Goal: Task Accomplishment & Management: Use online tool/utility

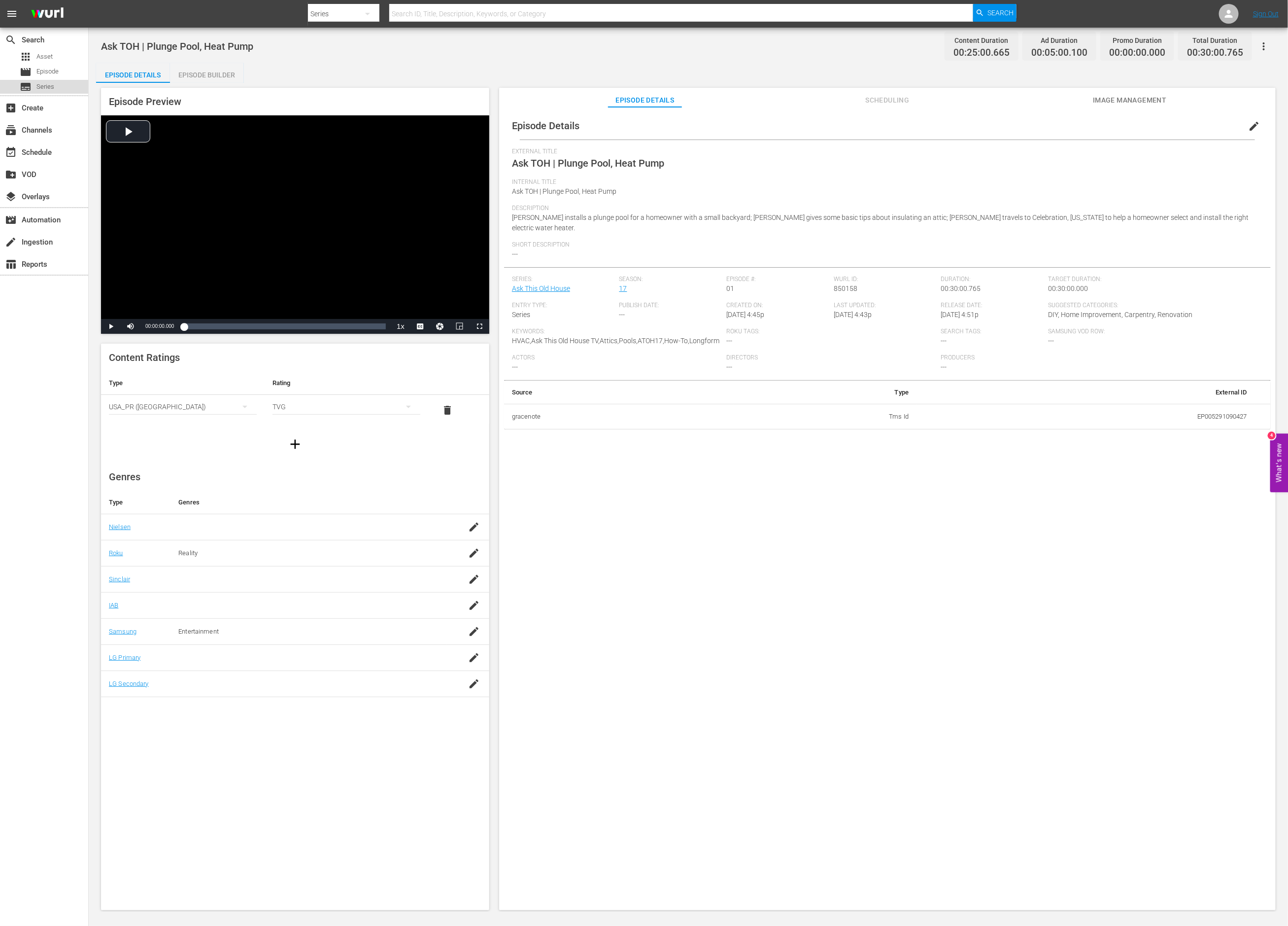
click at [42, 83] on span "Series" at bounding box center [45, 86] width 18 height 10
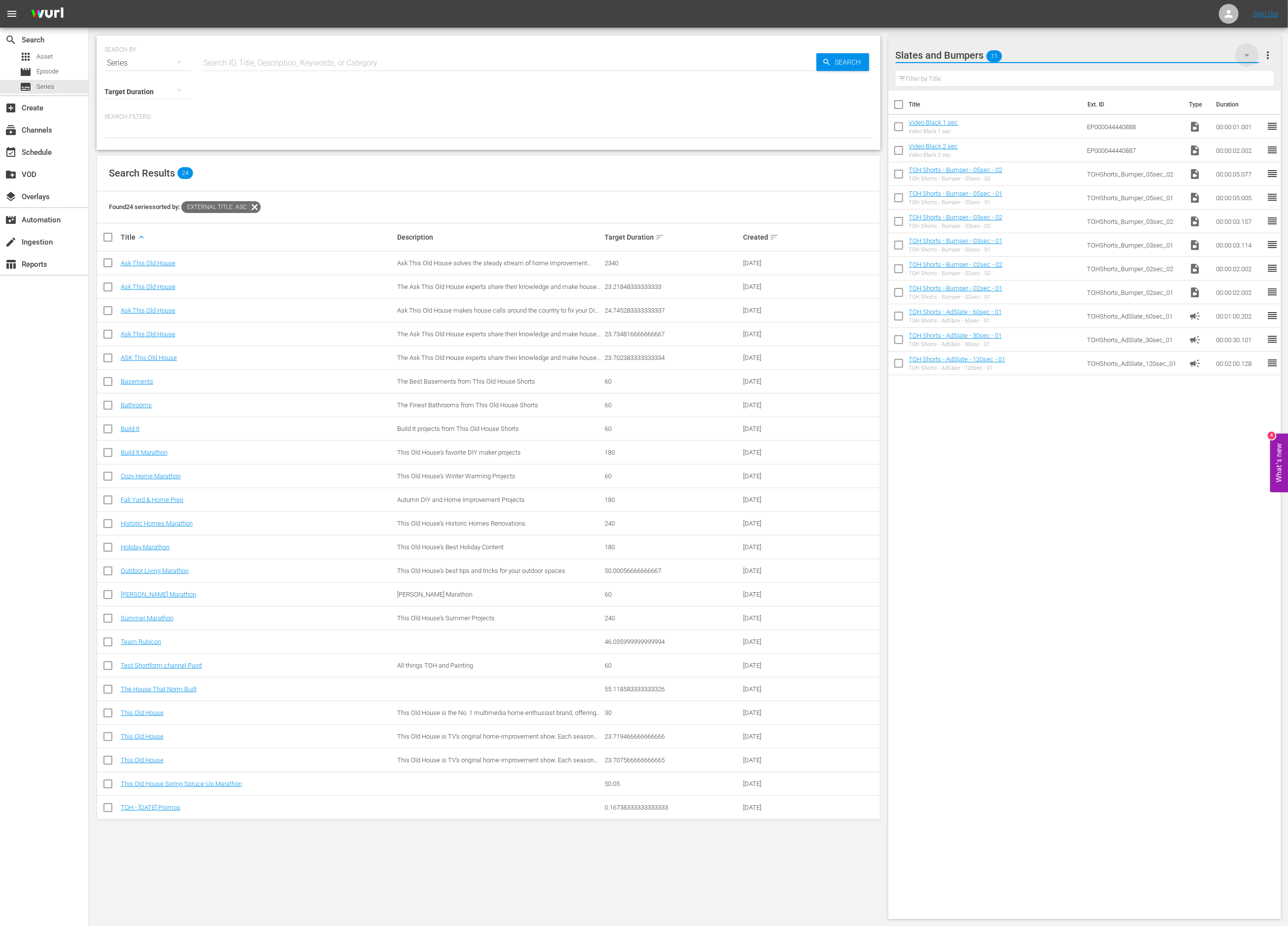
click at [1246, 56] on icon "button" at bounding box center [1247, 55] width 12 height 12
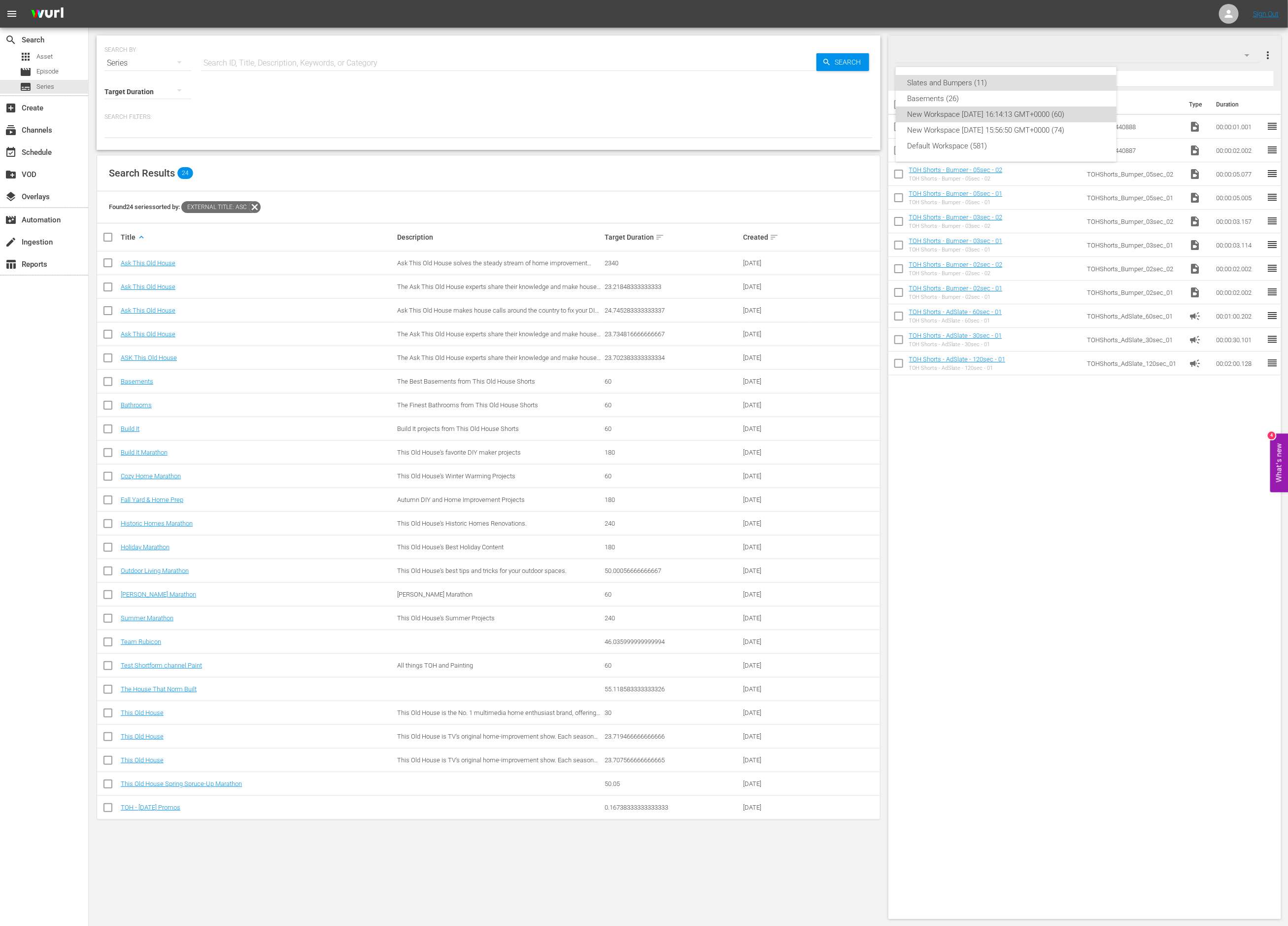
click at [1017, 112] on div "New Workspace [DATE] 16:14:13 GMT+0000 (60)" at bounding box center [1006, 114] width 197 height 16
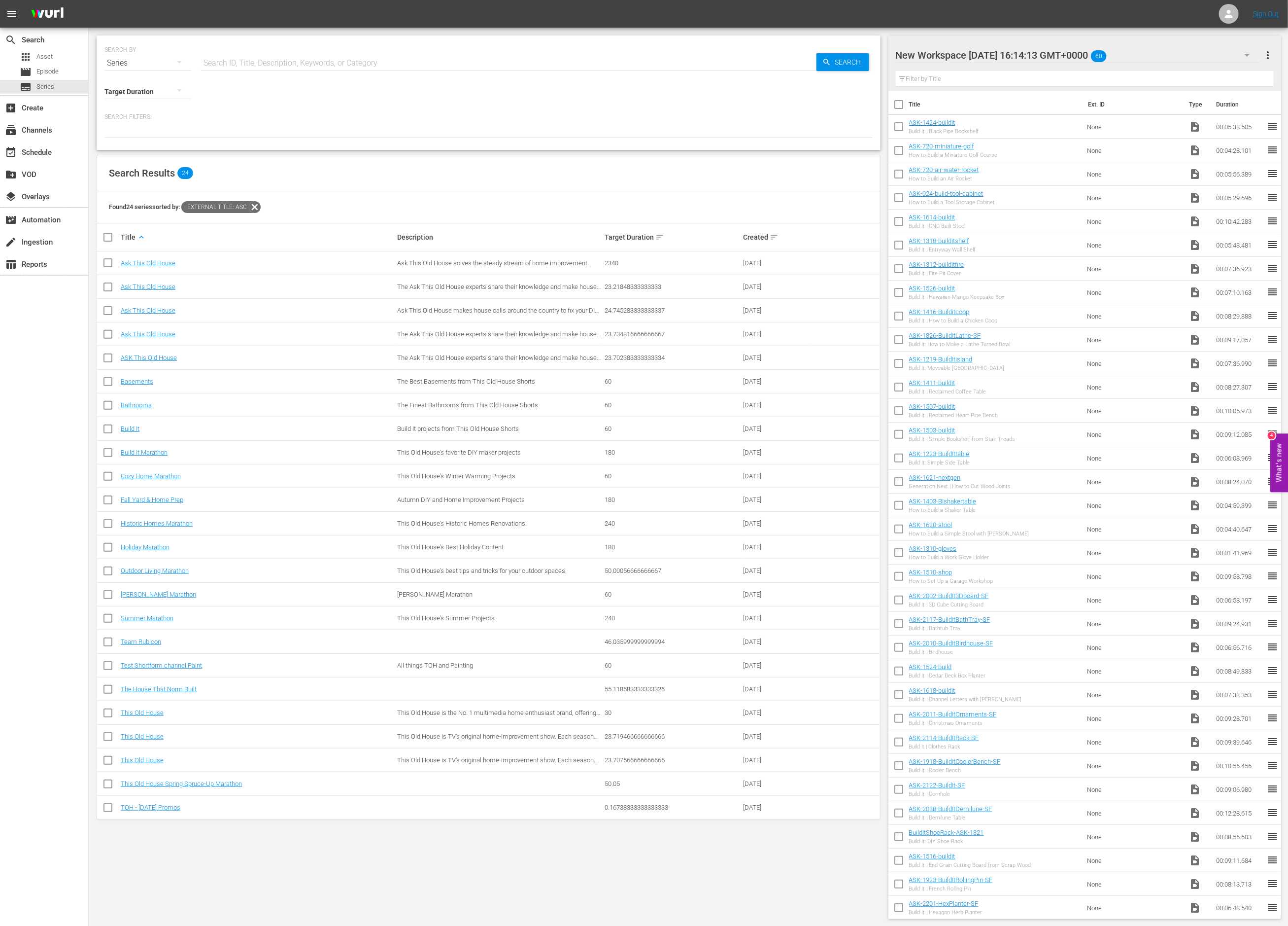
click at [988, 52] on div at bounding box center [980, 56] width 168 height 25
click at [988, 52] on input "New Workspace [DATE] 16:14:13 GMT+0000" at bounding box center [1081, 55] width 370 height 24
type input "Build It"
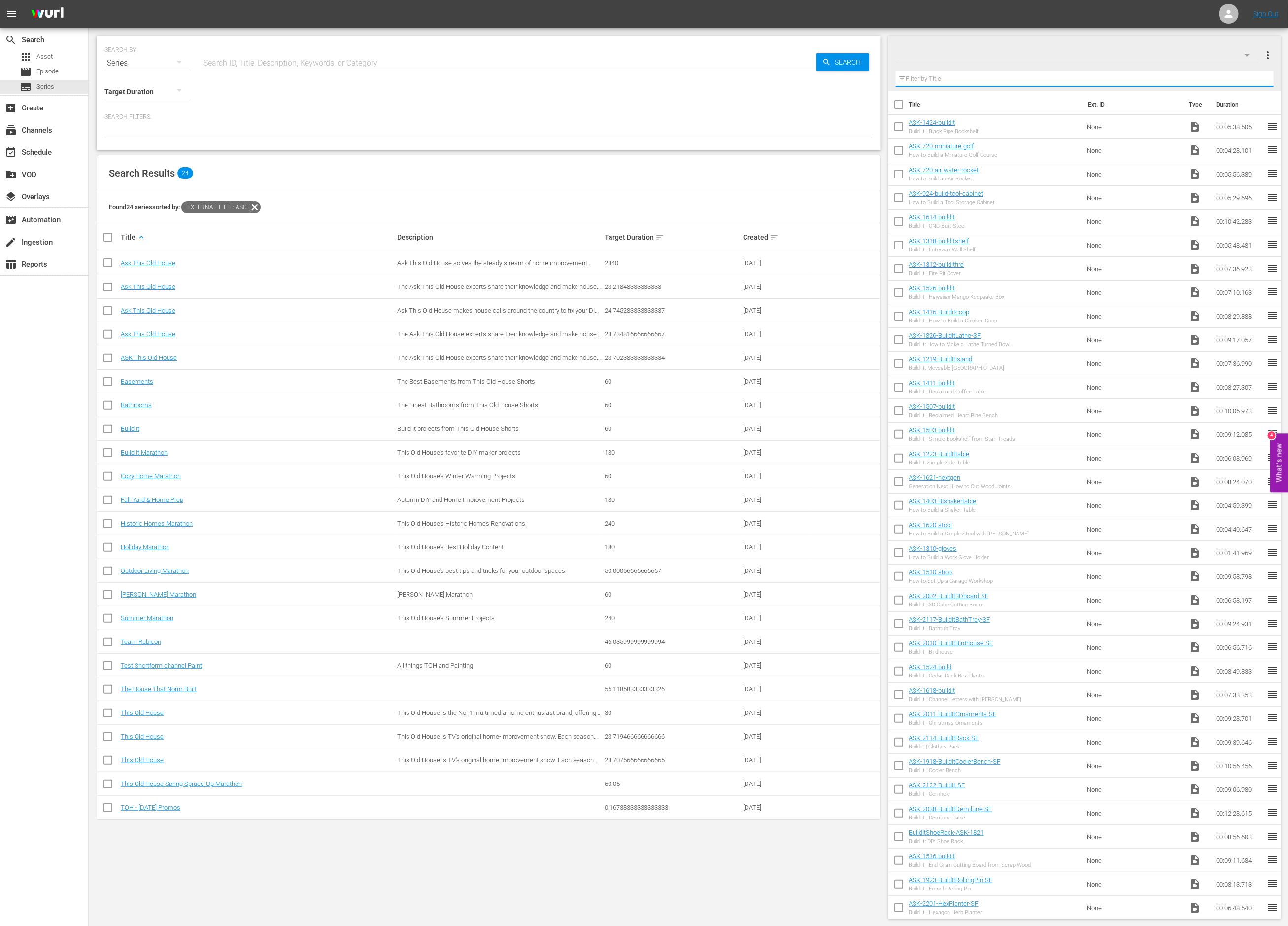
click at [1012, 75] on input "text" at bounding box center [1085, 78] width 379 height 16
click at [996, 52] on div "Build It 60" at bounding box center [1078, 55] width 363 height 28
click at [989, 130] on div "New Workspace [DATE] 15:56:50 GMT+0000 (74)" at bounding box center [1006, 130] width 197 height 16
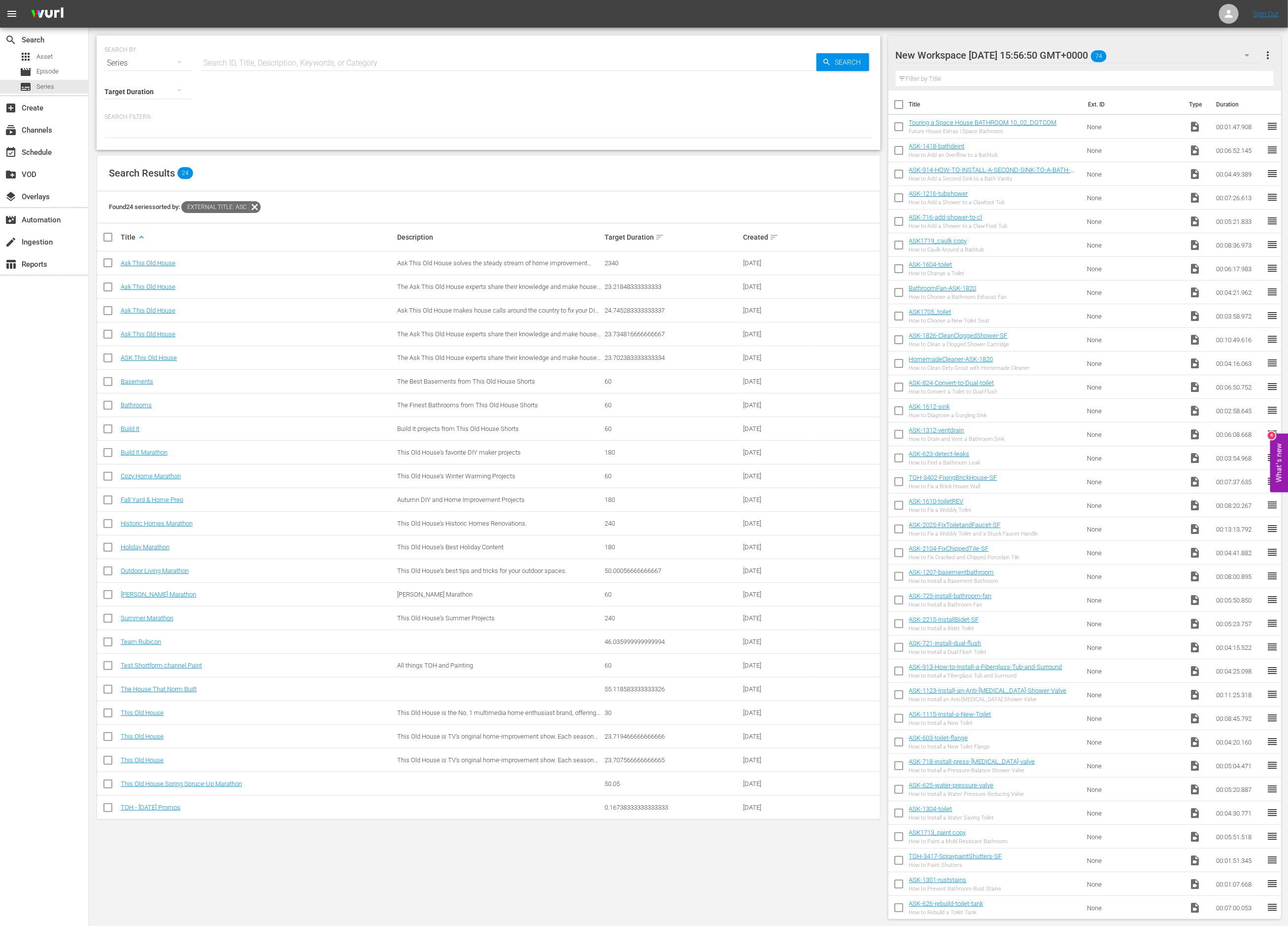
click at [964, 50] on div at bounding box center [980, 56] width 168 height 25
click at [964, 50] on input "New Workspace [DATE] 15:56:50 GMT+0000" at bounding box center [1081, 55] width 370 height 24
type input "Bathrooms"
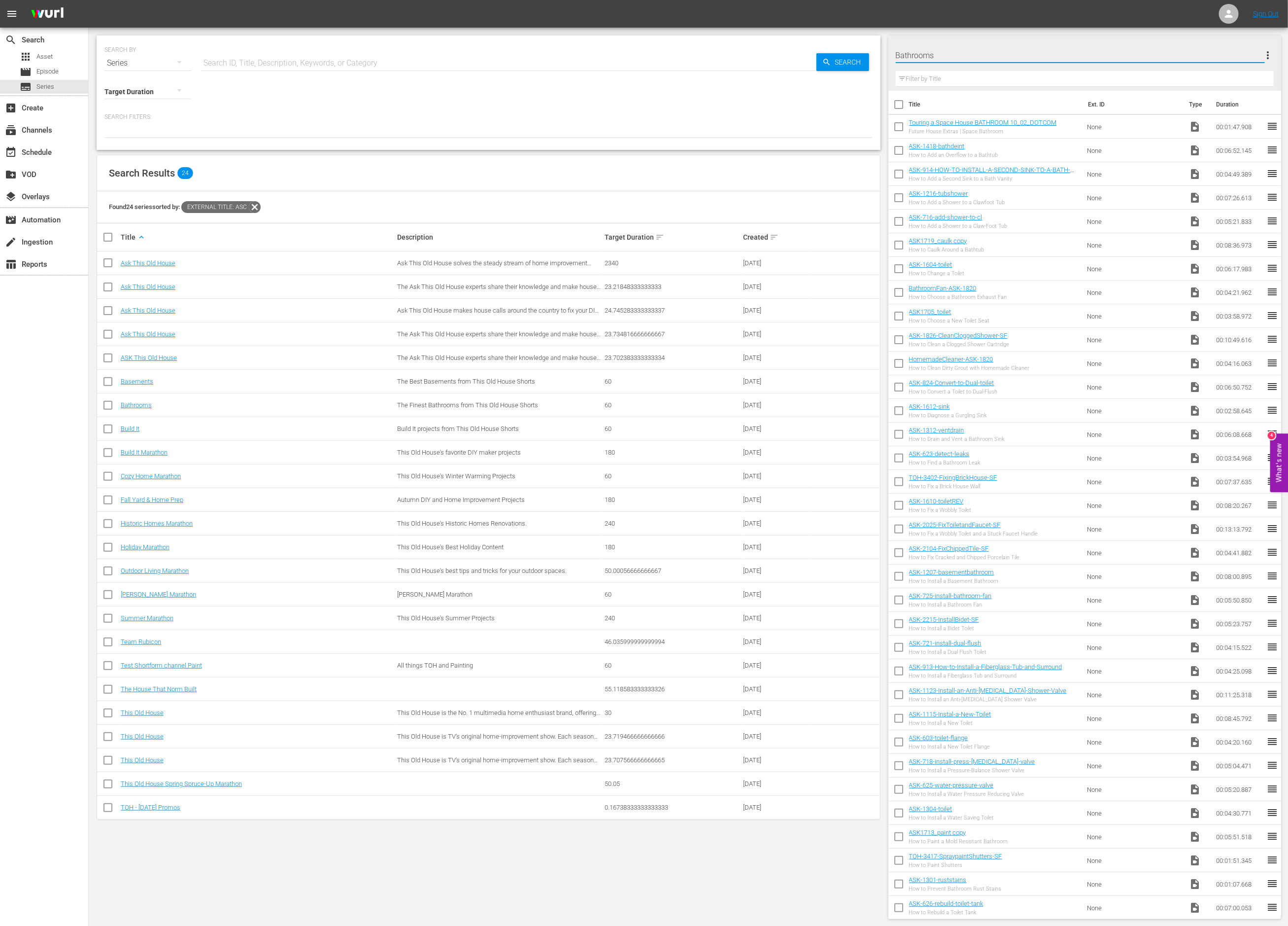
click at [1019, 79] on input "text" at bounding box center [1085, 78] width 379 height 16
click at [1052, 55] on div "Bathrooms 74" at bounding box center [1078, 55] width 363 height 28
click at [931, 57] on div "Bathrooms (74) Build It (60) Slates and Bumpers (11) Basements (26) Default Wor…" at bounding box center [644, 463] width 1288 height 926
click at [126, 428] on link "Build It" at bounding box center [130, 428] width 19 height 8
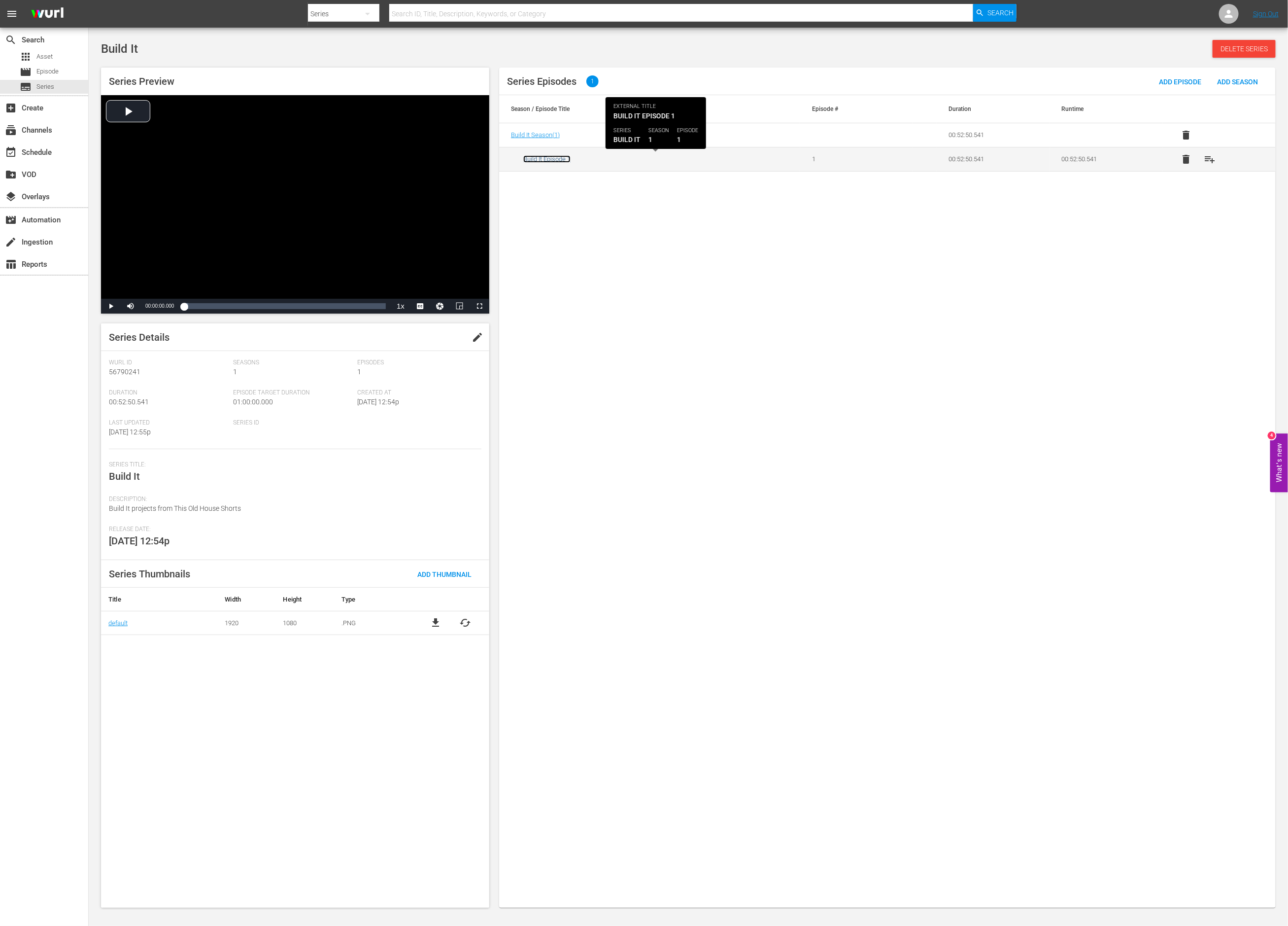
click at [551, 159] on link "Build It Episode 1" at bounding box center [547, 159] width 48 height 8
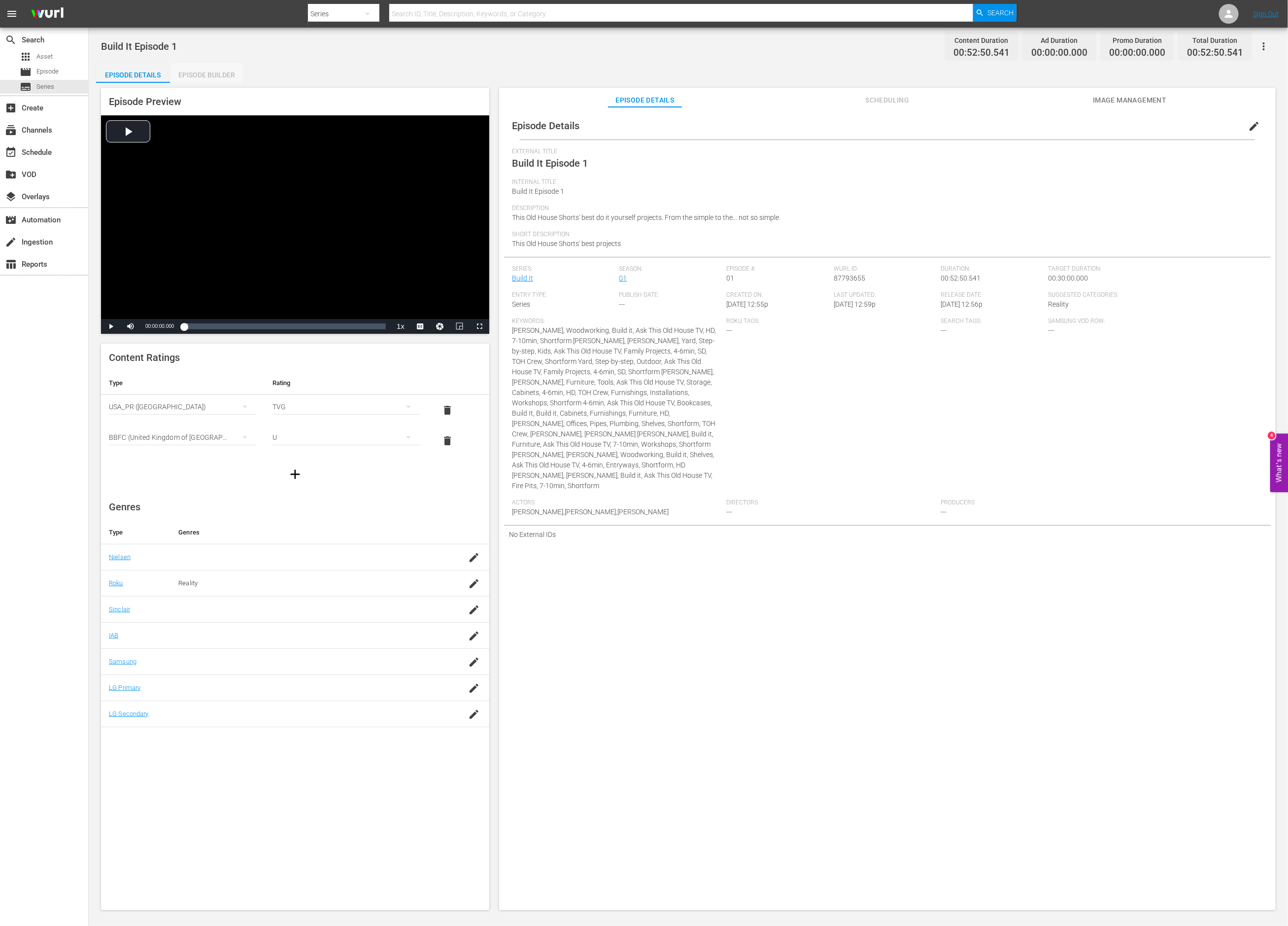
click at [221, 71] on div "Episode Builder" at bounding box center [207, 75] width 74 height 24
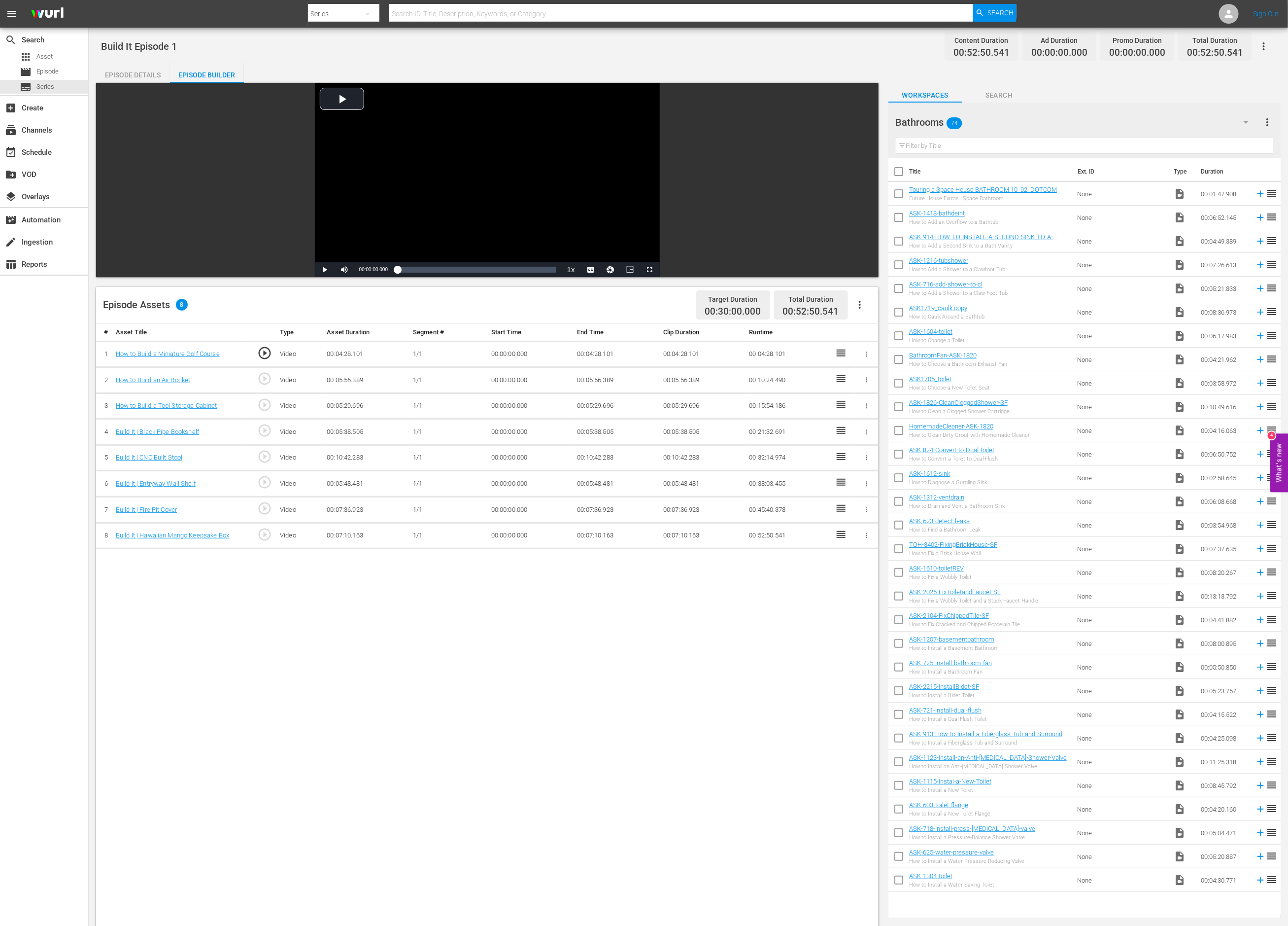
click at [998, 119] on div "Bathrooms 74" at bounding box center [1078, 122] width 363 height 28
click at [954, 180] on div "Slates and Bumpers (11)" at bounding box center [959, 181] width 103 height 16
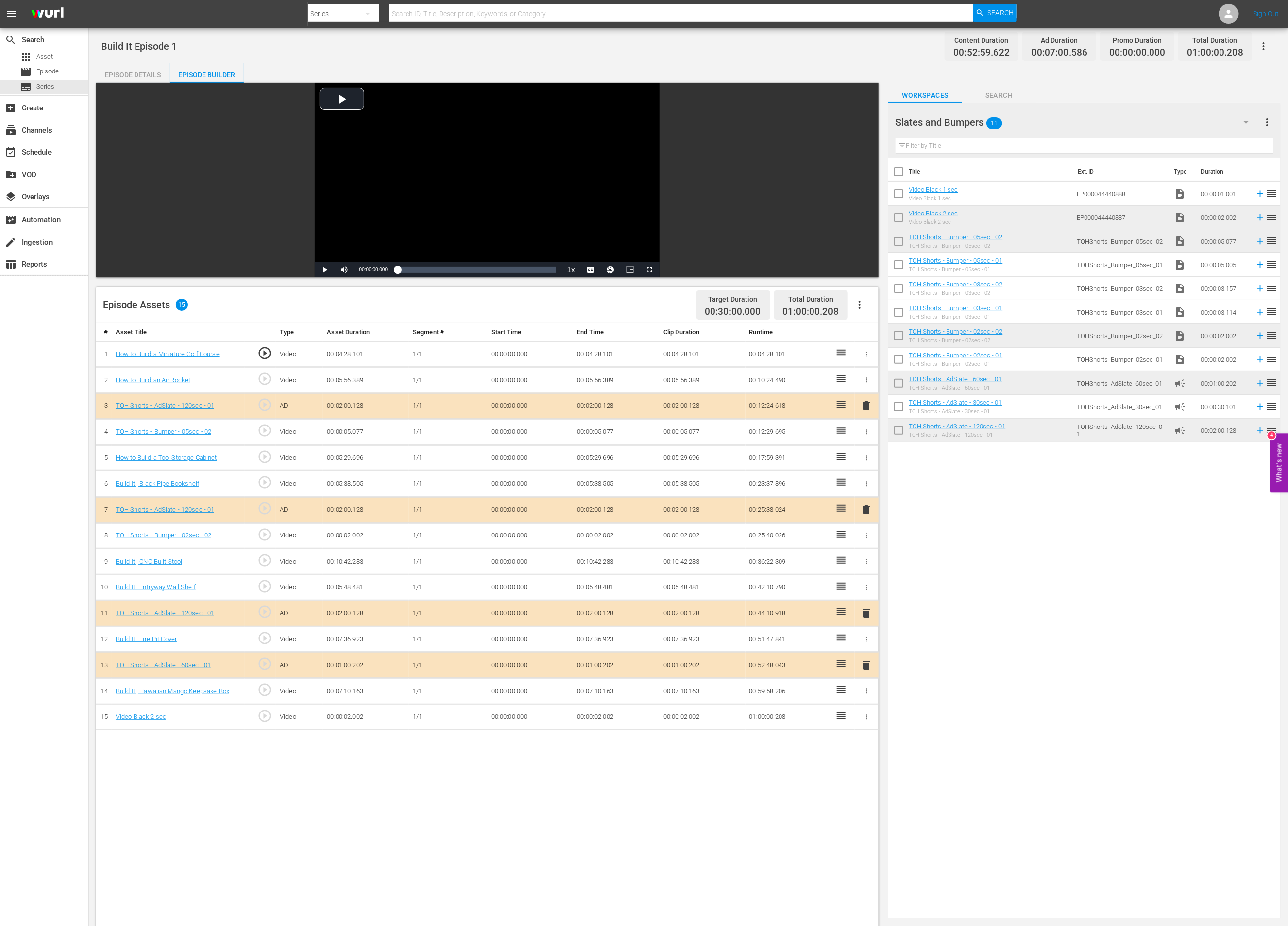
click at [689, 719] on td "00:00:02.002" at bounding box center [703, 717] width 86 height 26
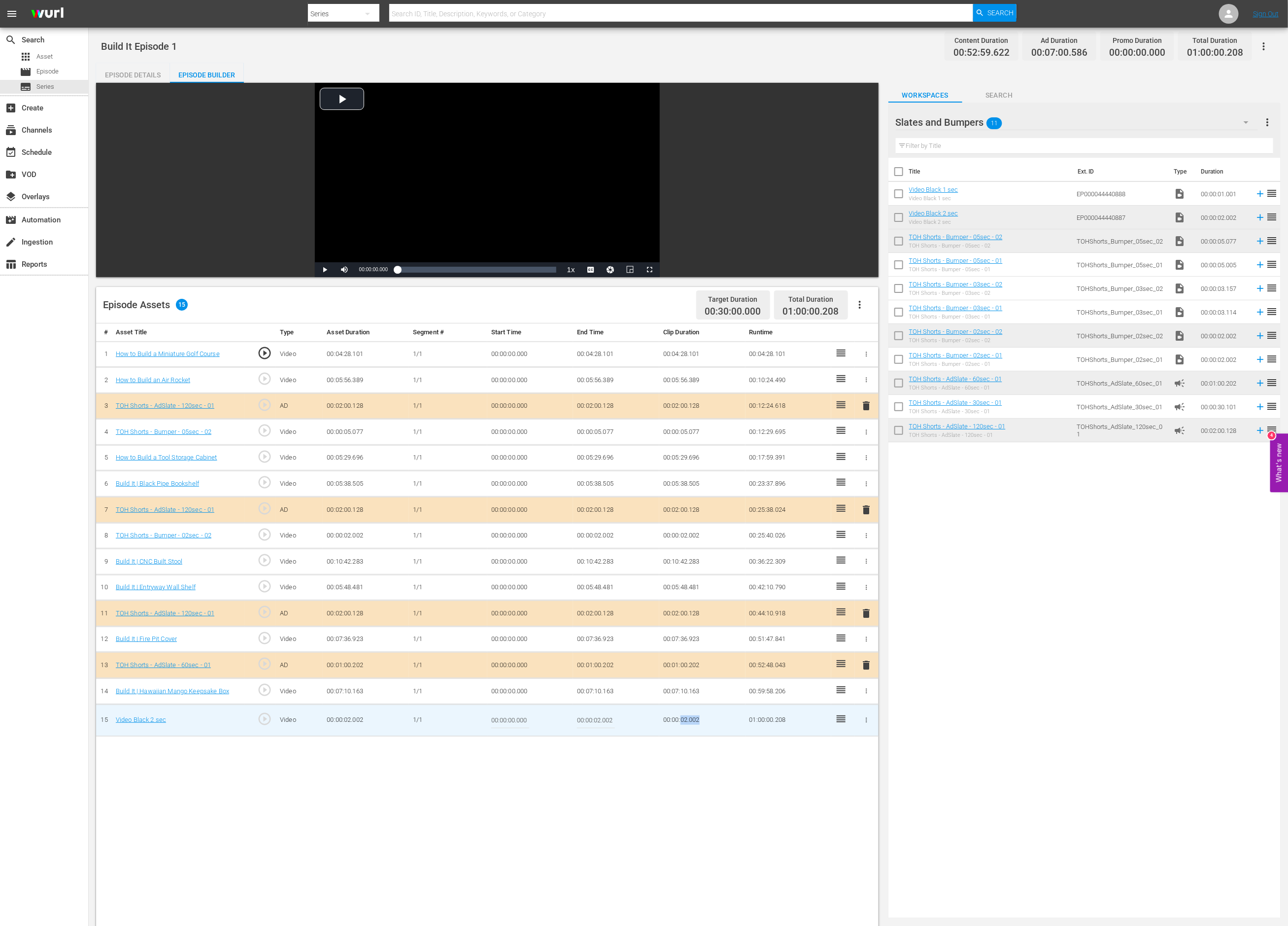
click at [685, 722] on td "00:00:02.002" at bounding box center [703, 720] width 86 height 32
click at [689, 722] on td "00:00:02.002" at bounding box center [703, 720] width 86 height 32
click at [598, 724] on input "00:00:02.002" at bounding box center [596, 720] width 38 height 24
click at [602, 722] on input "00:00:02.002" at bounding box center [596, 720] width 38 height 24
drag, startPoint x: 615, startPoint y: 723, endPoint x: 608, endPoint y: 722, distance: 7.1
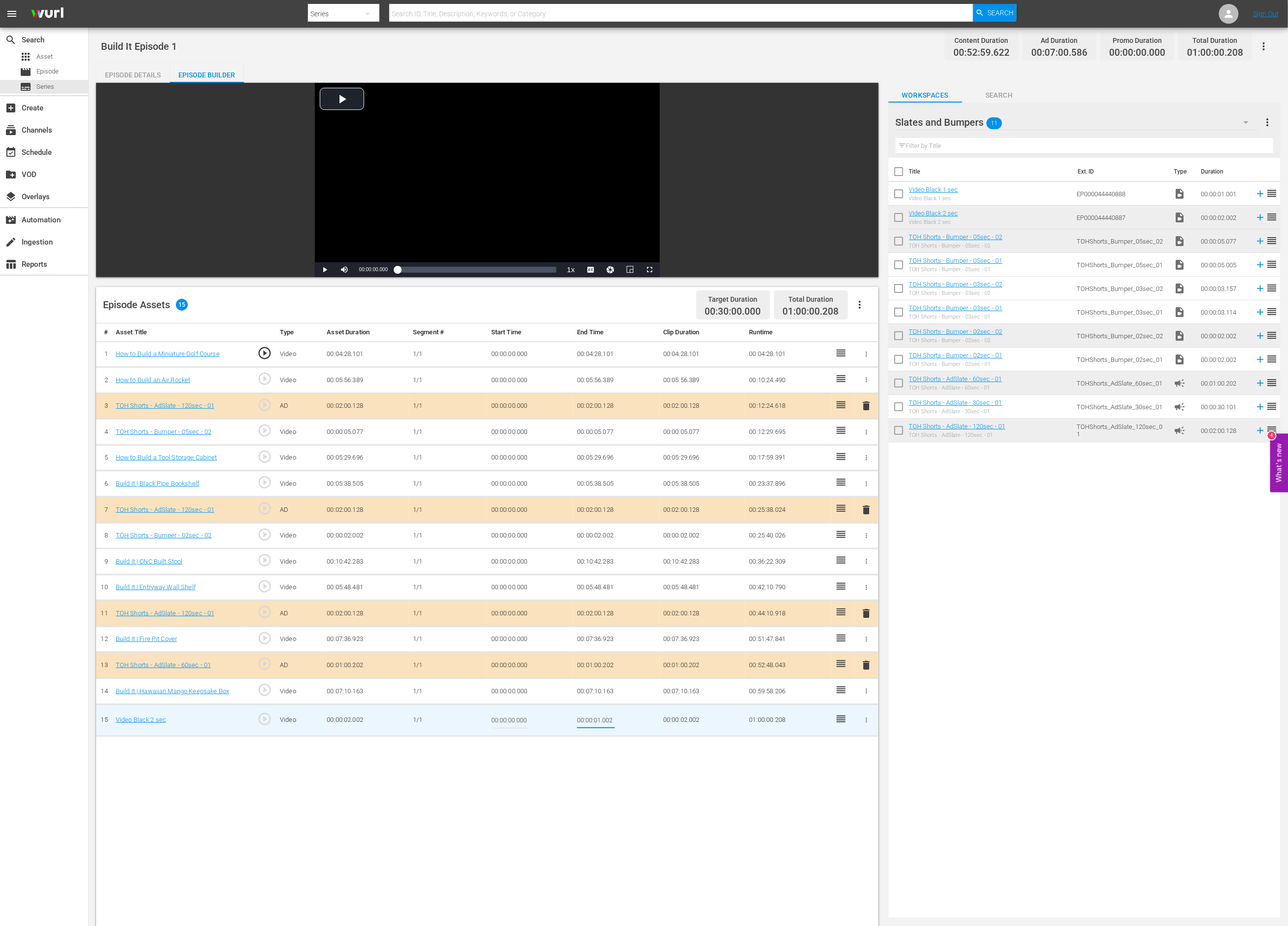
click at [608, 722] on input "00:00:01.002" at bounding box center [596, 720] width 38 height 24
click at [615, 721] on td "00:00:01.002" at bounding box center [616, 720] width 86 height 32
click at [613, 721] on input "00:00:01.002" at bounding box center [596, 720] width 38 height 24
type input "00:00:01.792"
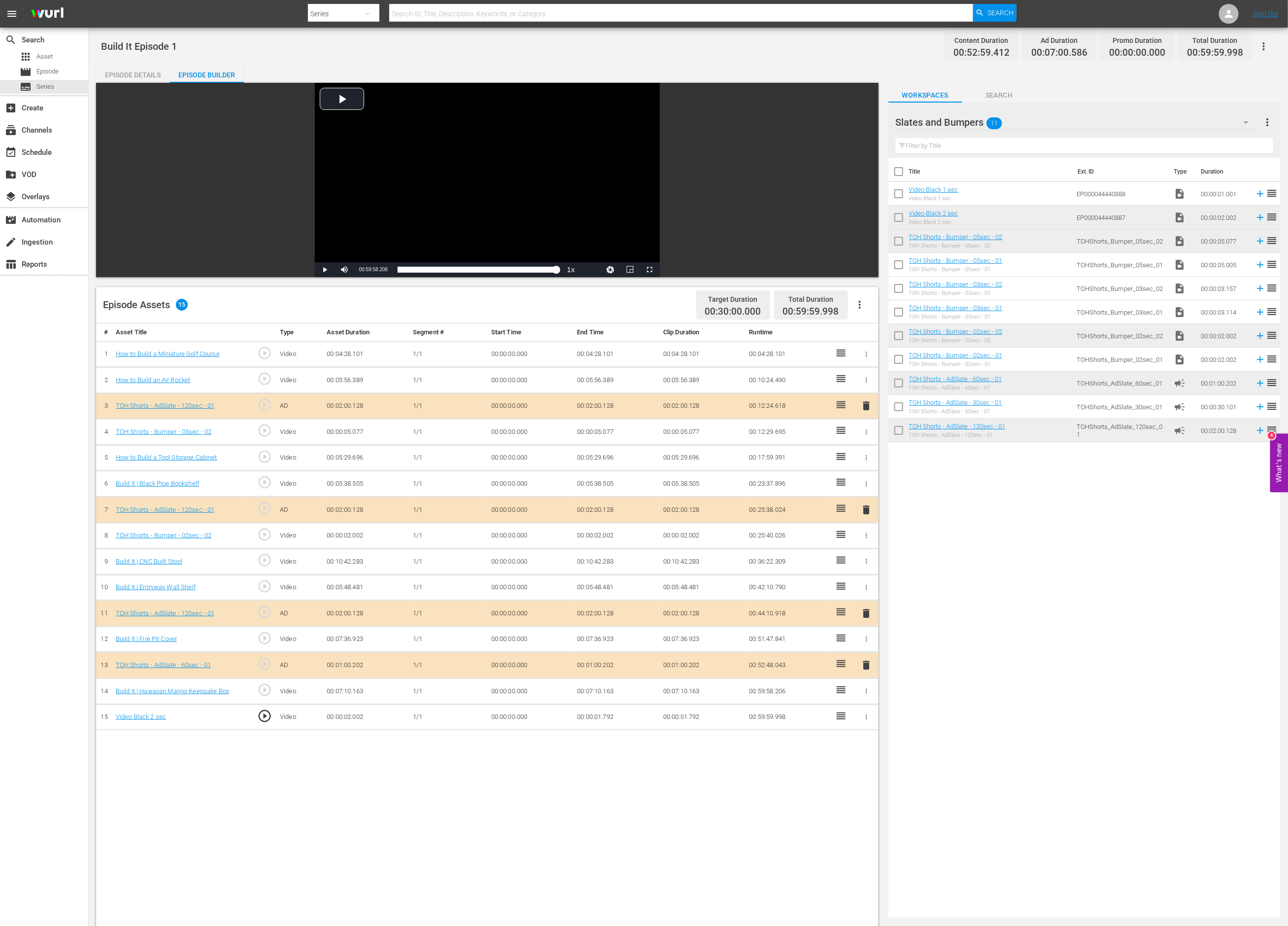
click at [604, 717] on td "00:00:01.792" at bounding box center [616, 717] width 86 height 26
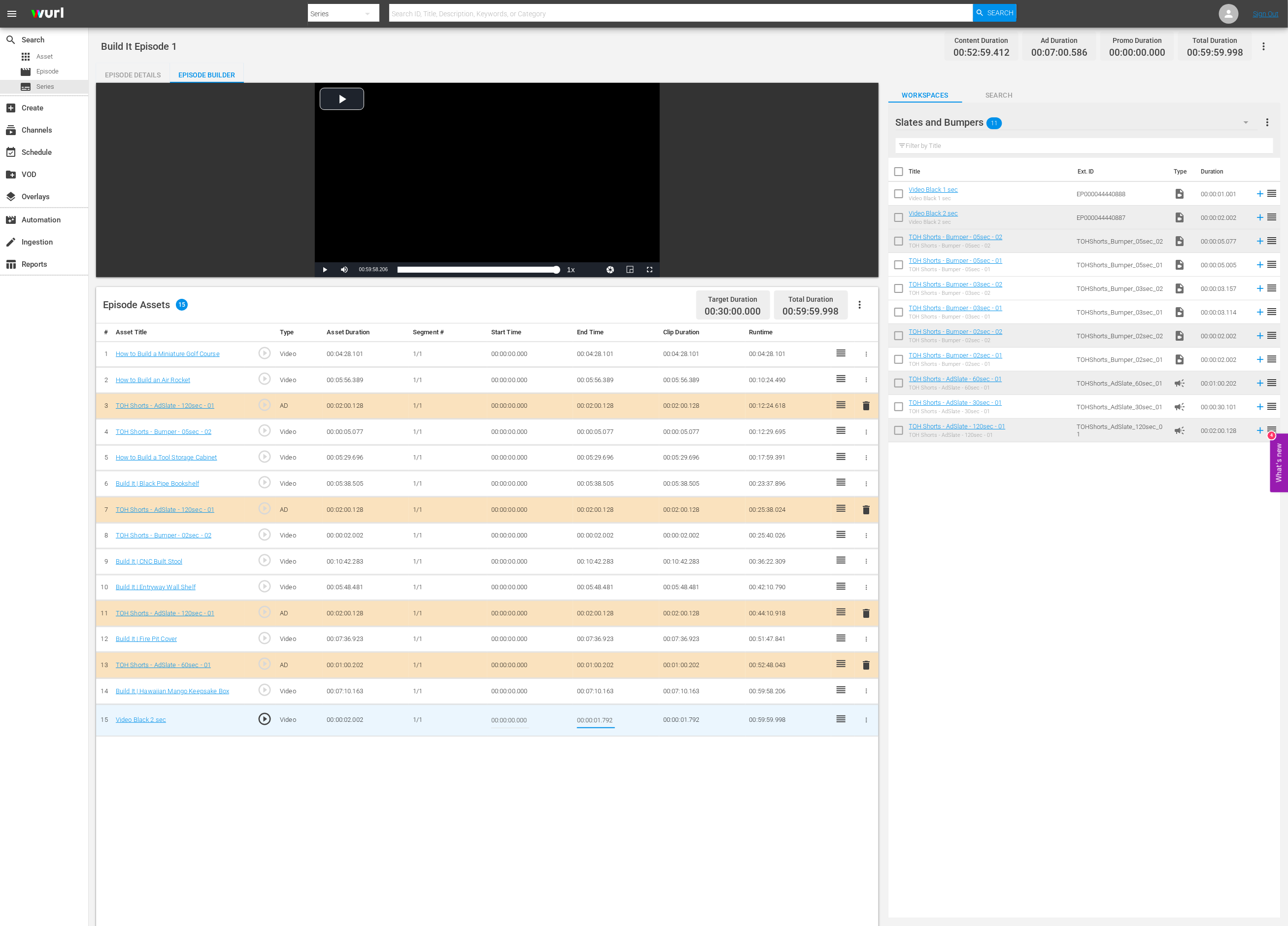
drag, startPoint x: 611, startPoint y: 719, endPoint x: 621, endPoint y: 720, distance: 10.0
click at [621, 720] on td "00:00:01.792" at bounding box center [616, 720] width 86 height 32
type input "00:00:01.794"
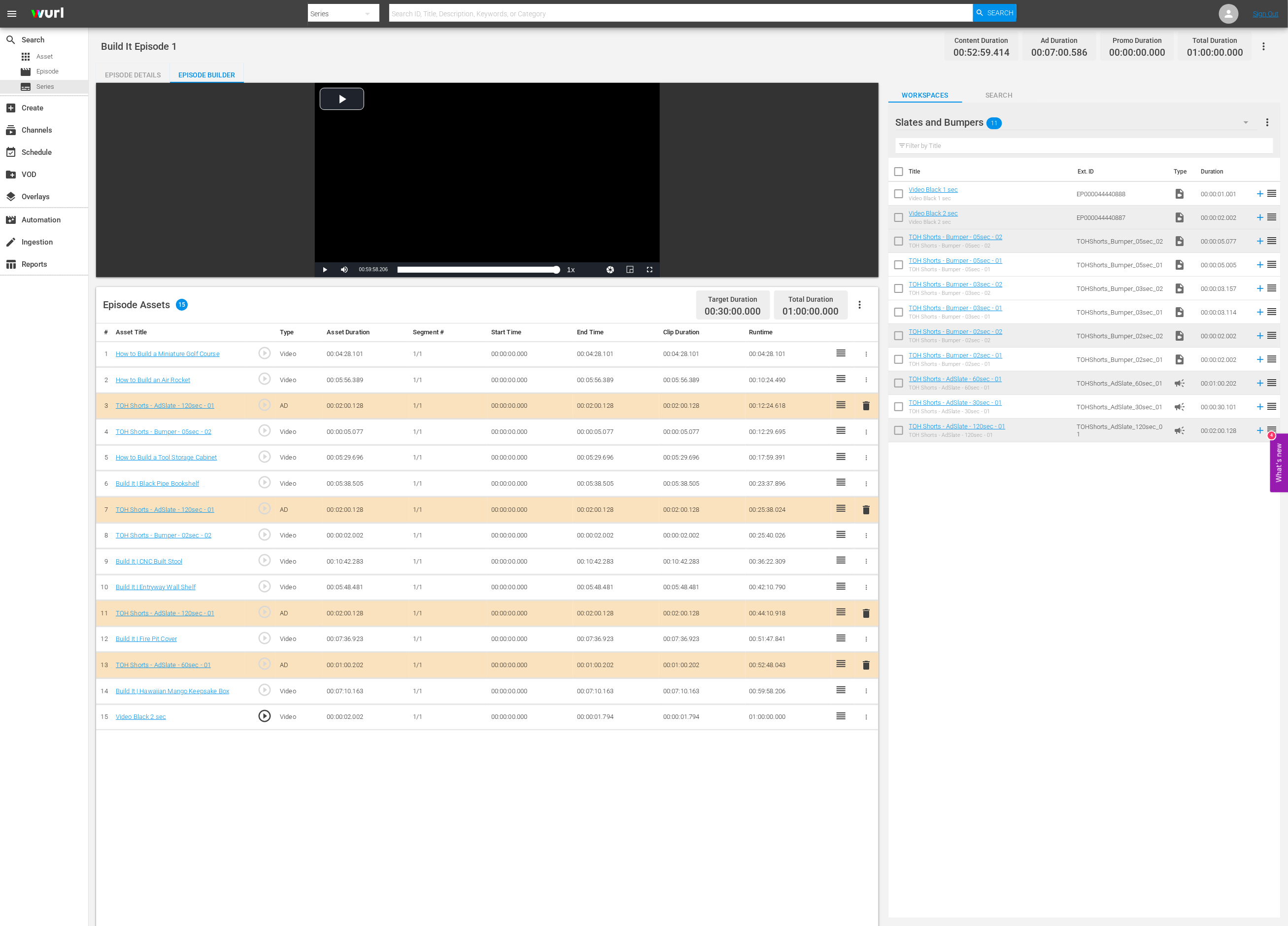
click at [1051, 124] on div "Slates and Bumpers 11" at bounding box center [1078, 122] width 363 height 28
click at [995, 162] on div "Build It (60)" at bounding box center [959, 165] width 103 height 16
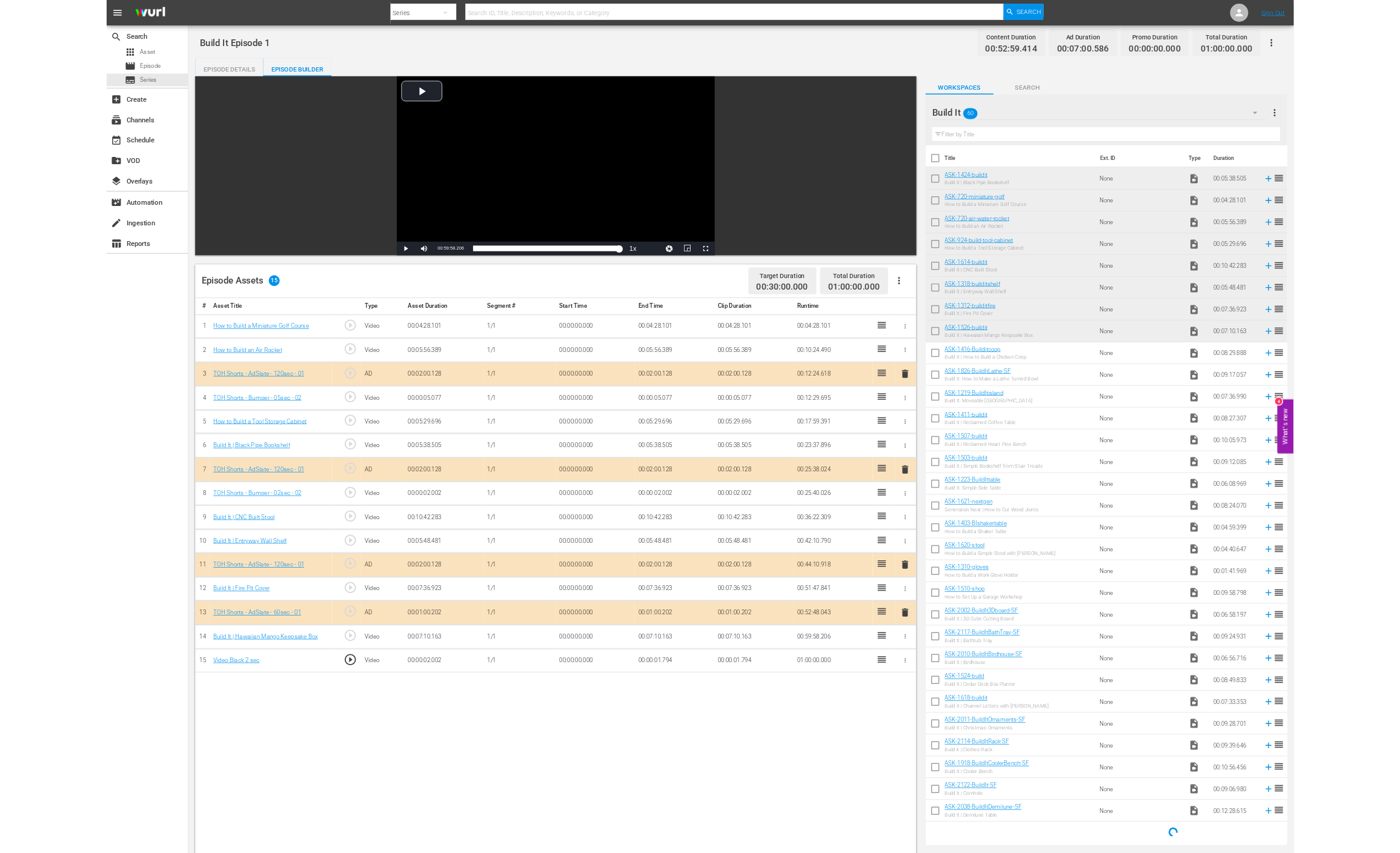
scroll to position [2, 0]
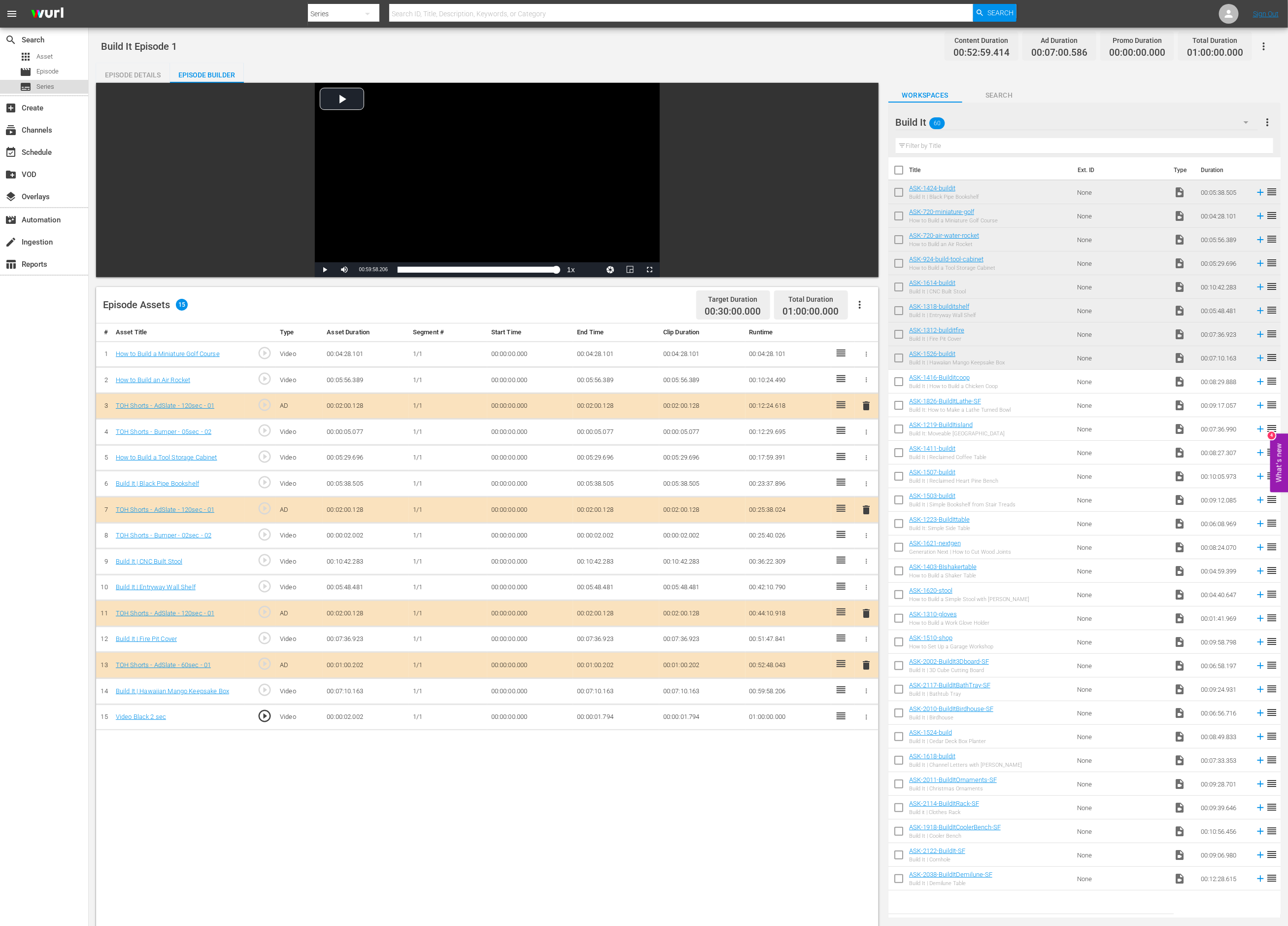
click at [48, 82] on span "Series" at bounding box center [45, 86] width 18 height 10
